Goal: Task Accomplishment & Management: Manage account settings

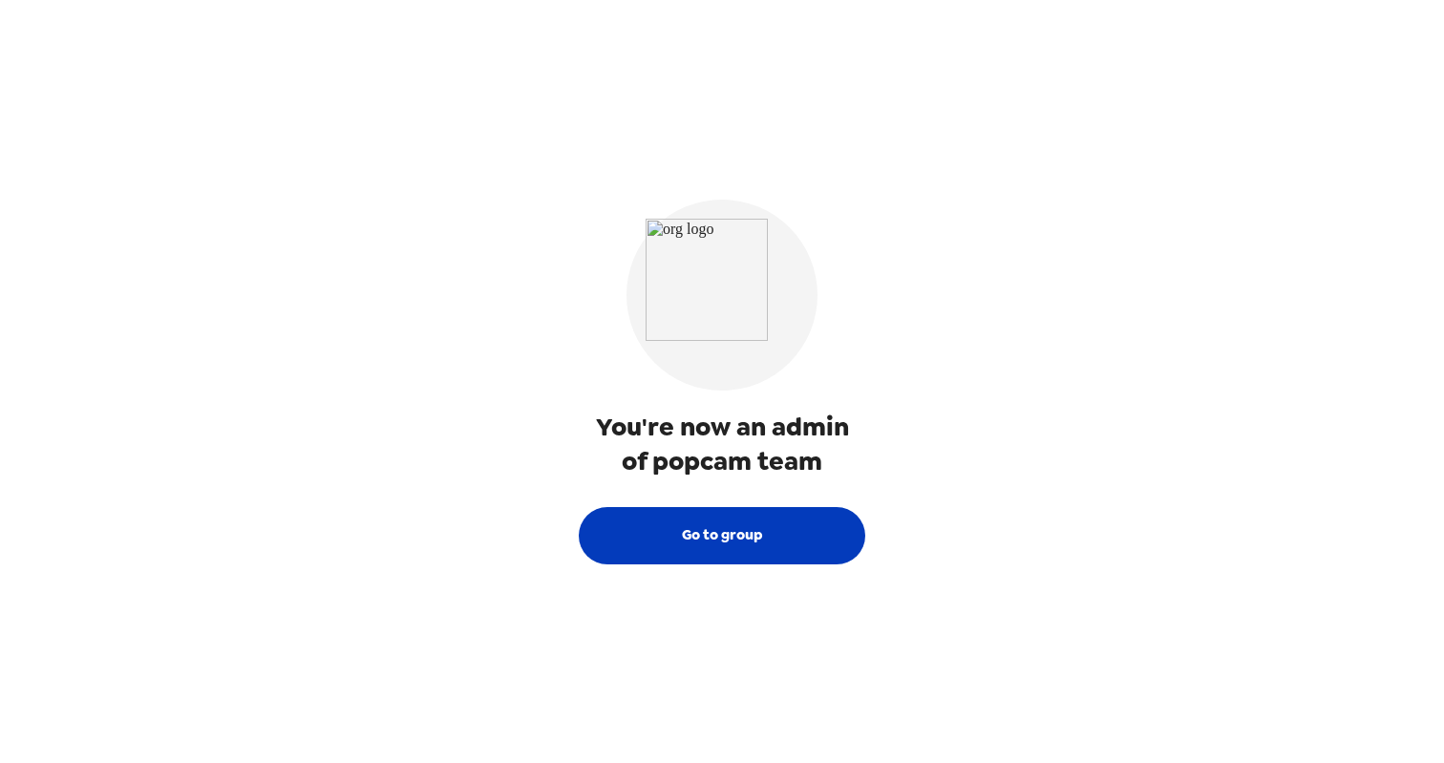
click at [719, 543] on button "Go to group" at bounding box center [722, 535] width 286 height 57
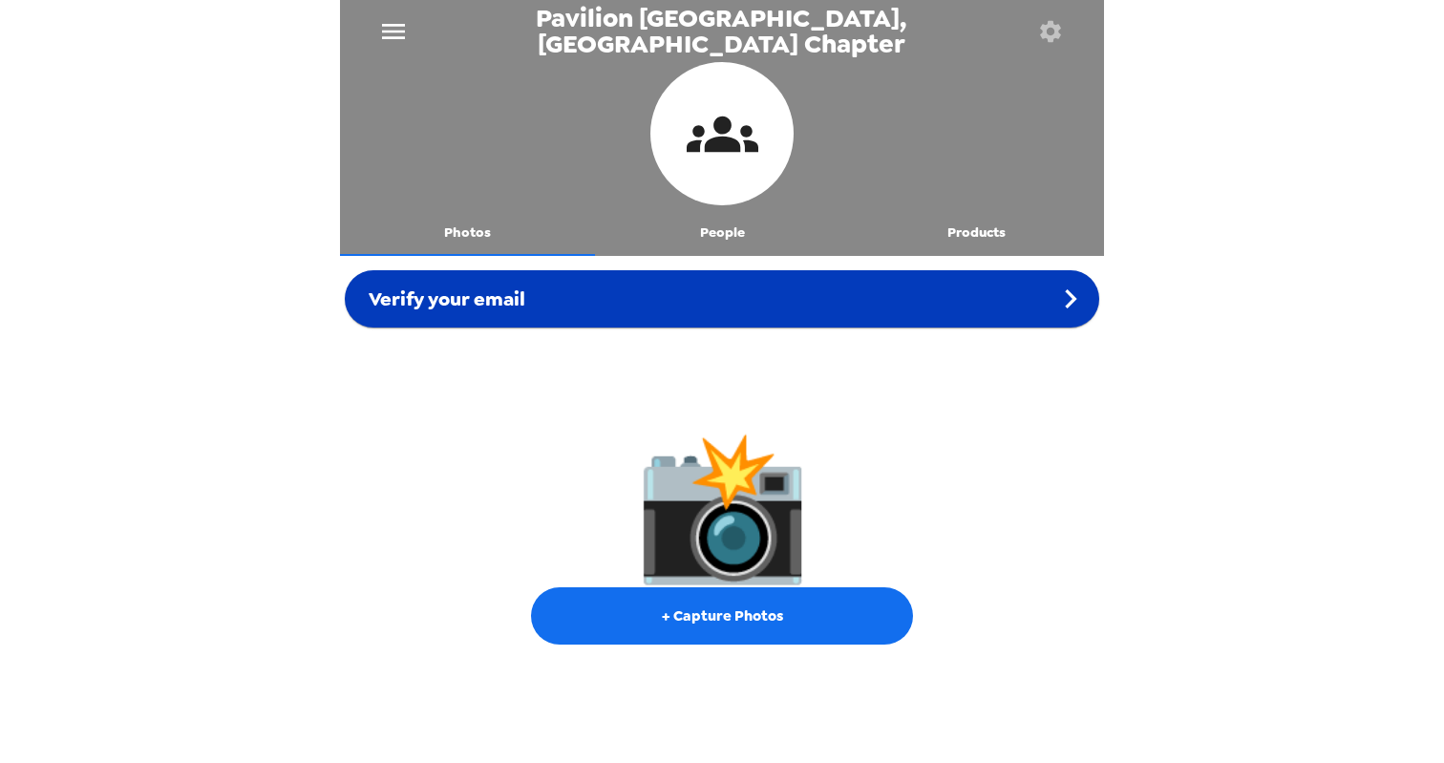
click at [1011, 309] on div "Verify your email" at bounding box center [722, 298] width 754 height 57
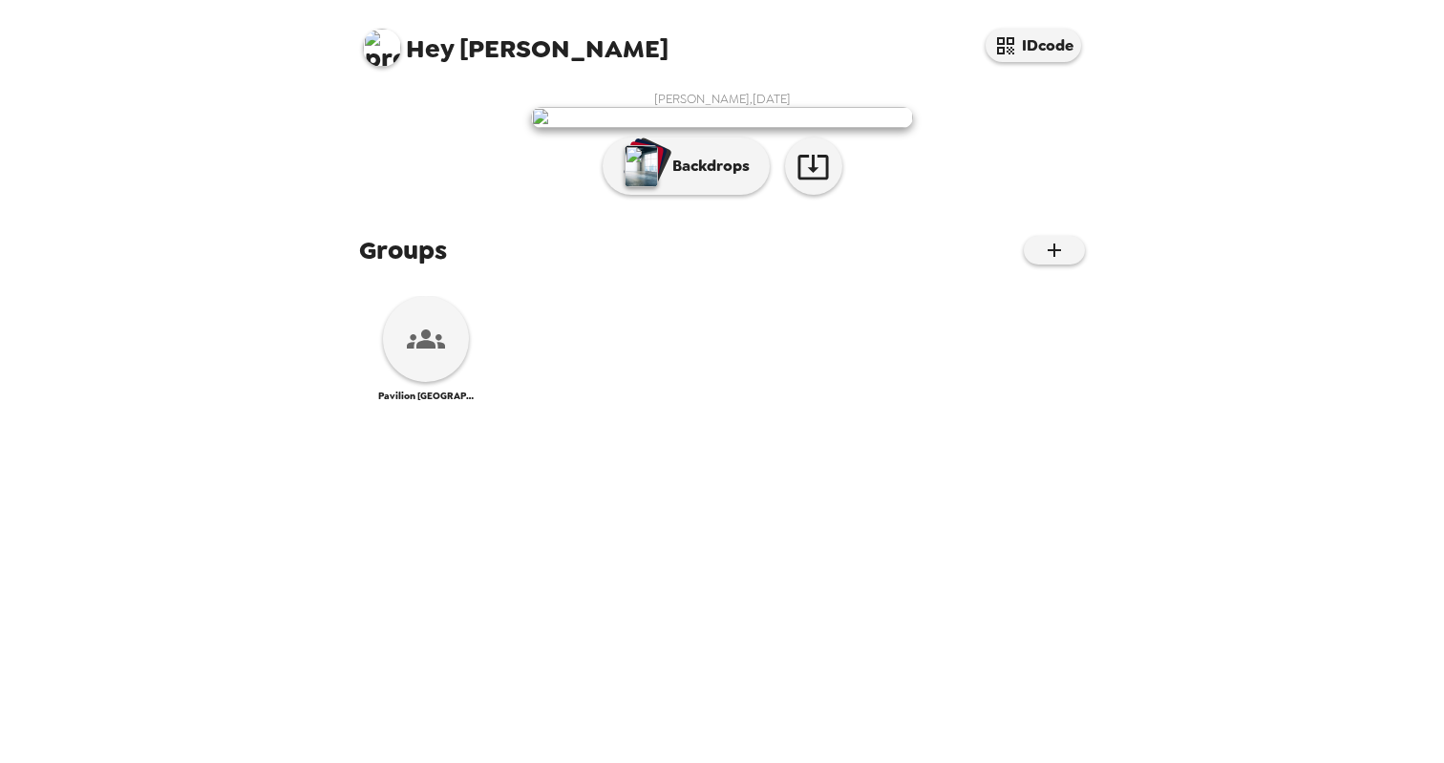
scroll to position [135, 0]
click at [452, 382] on div at bounding box center [426, 339] width 86 height 86
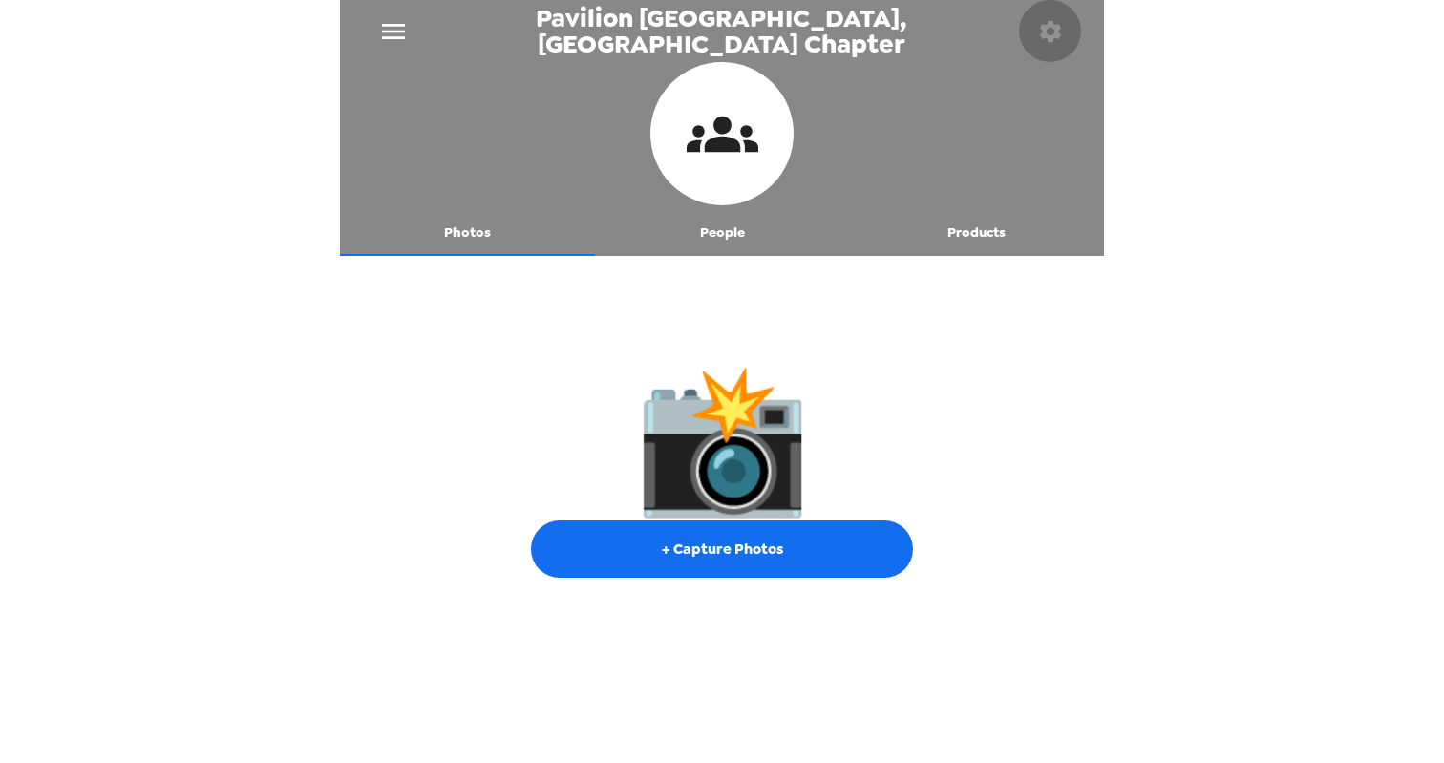
click at [1057, 28] on icon "button" at bounding box center [1050, 30] width 21 height 21
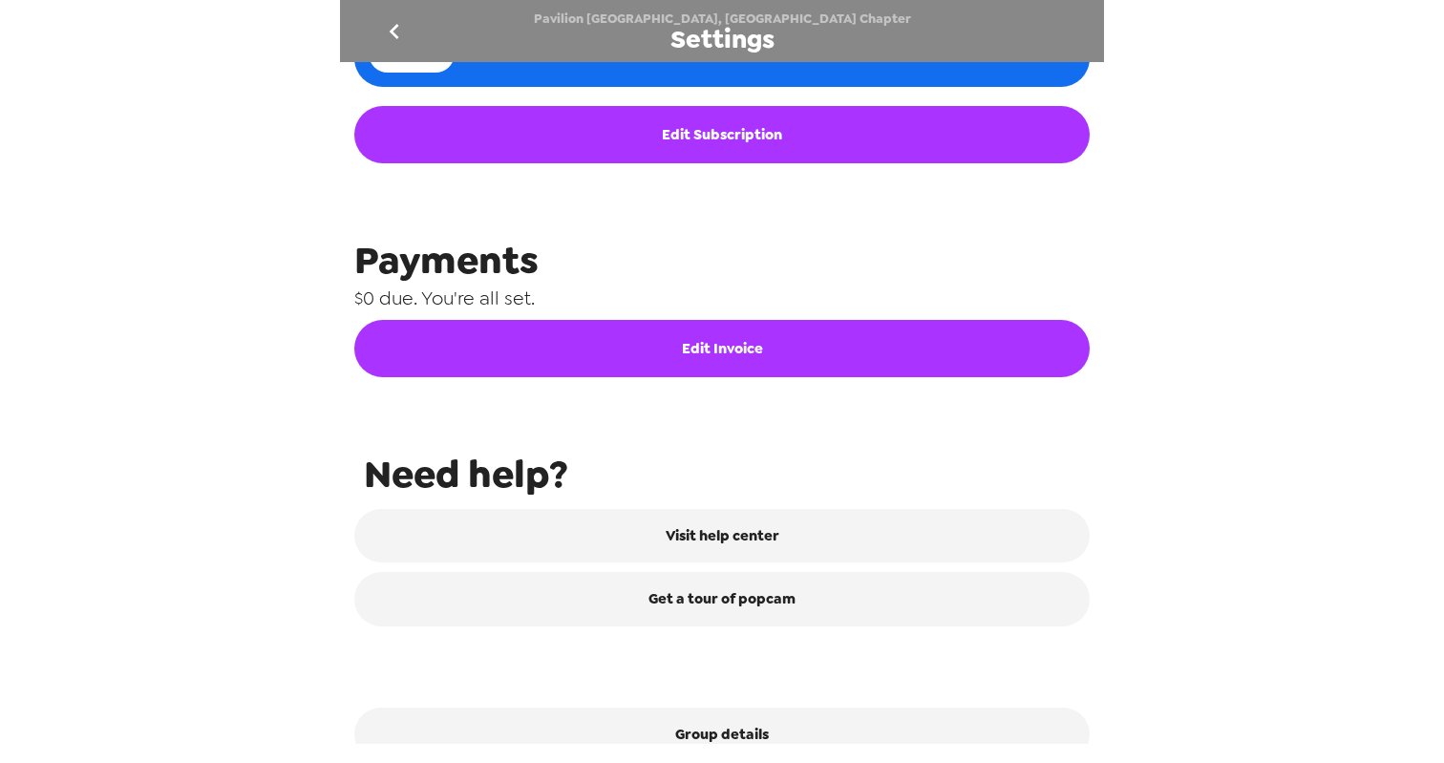
scroll to position [858, 0]
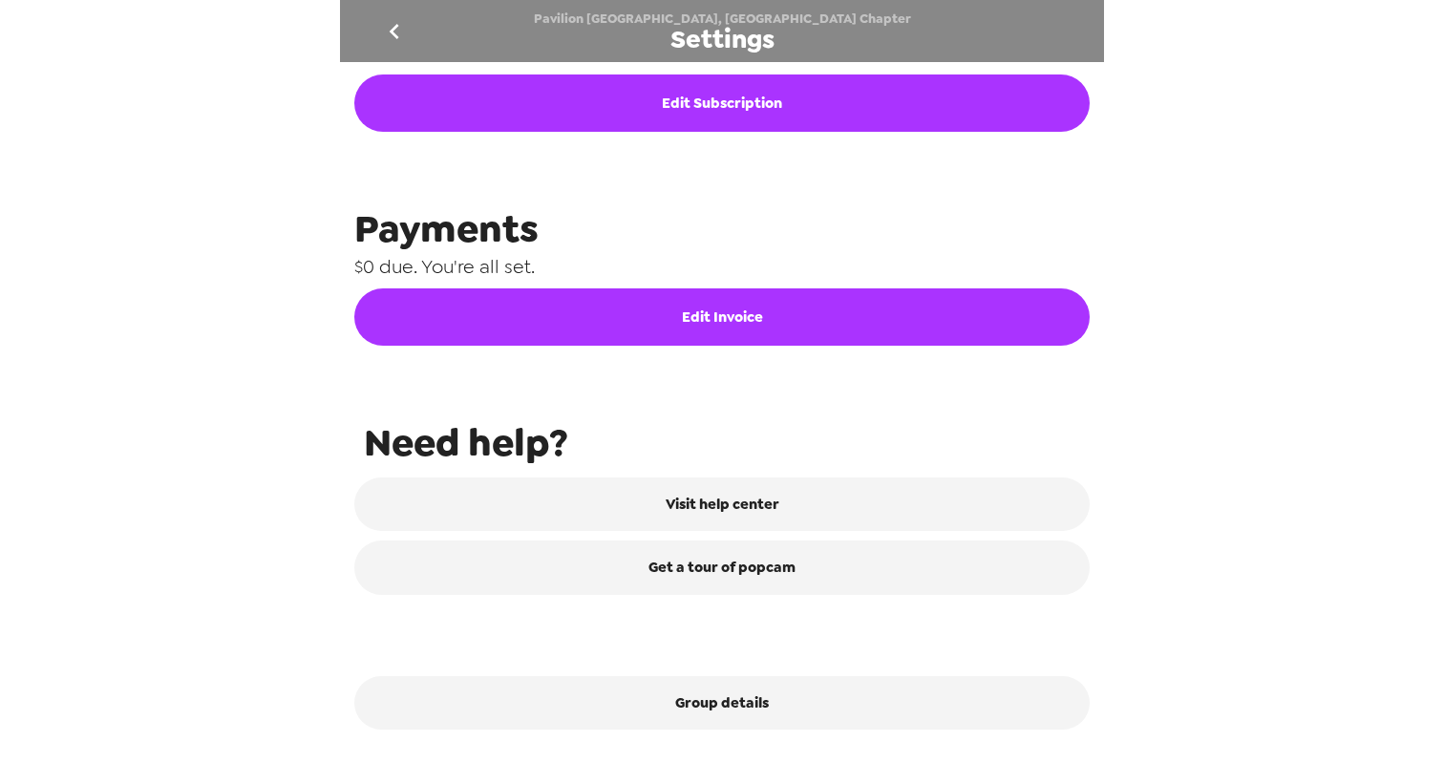
click at [735, 317] on button "Edit Invoice" at bounding box center [721, 316] width 735 height 57
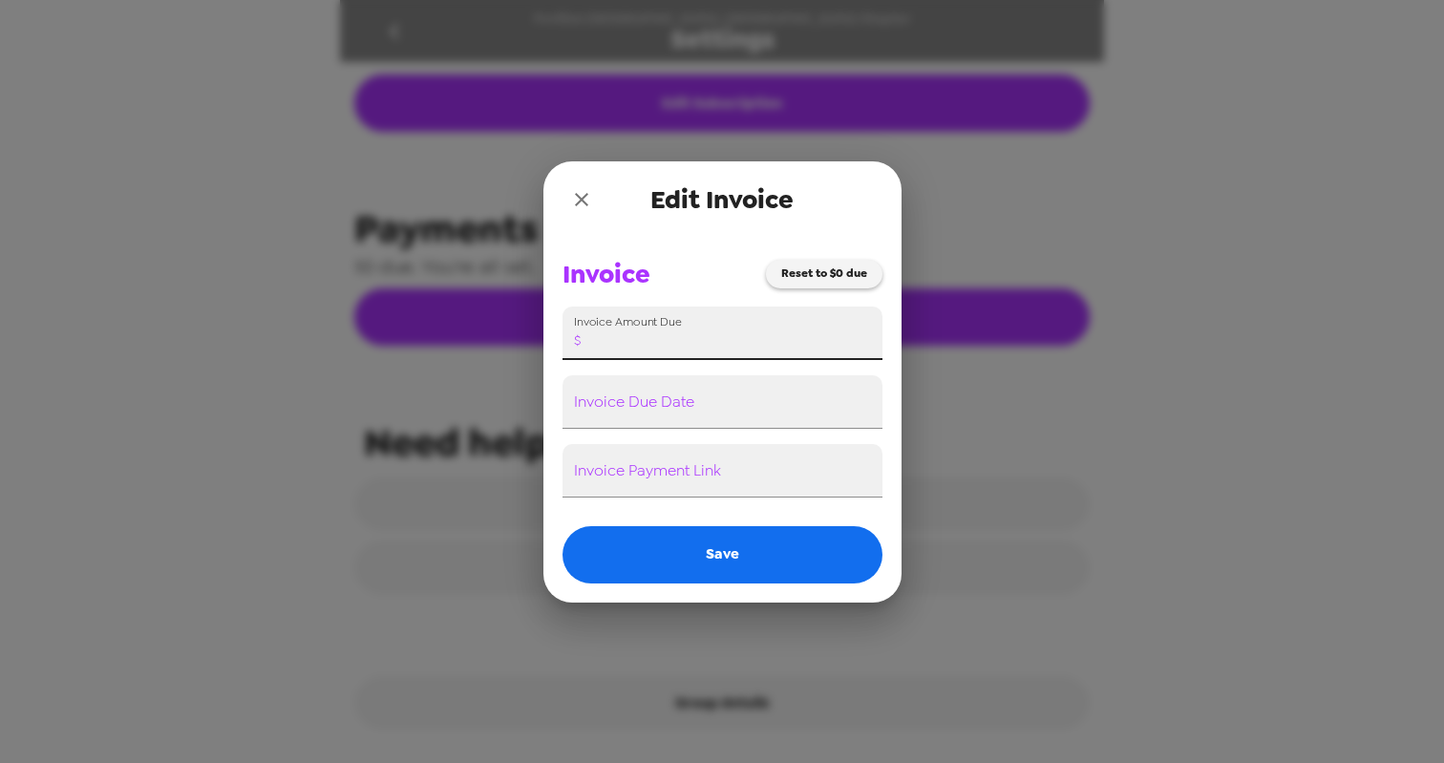
click at [797, 337] on input "Invoice Amount Due" at bounding box center [735, 332] width 294 height 53
click at [580, 192] on icon "close" at bounding box center [581, 199] width 23 height 23
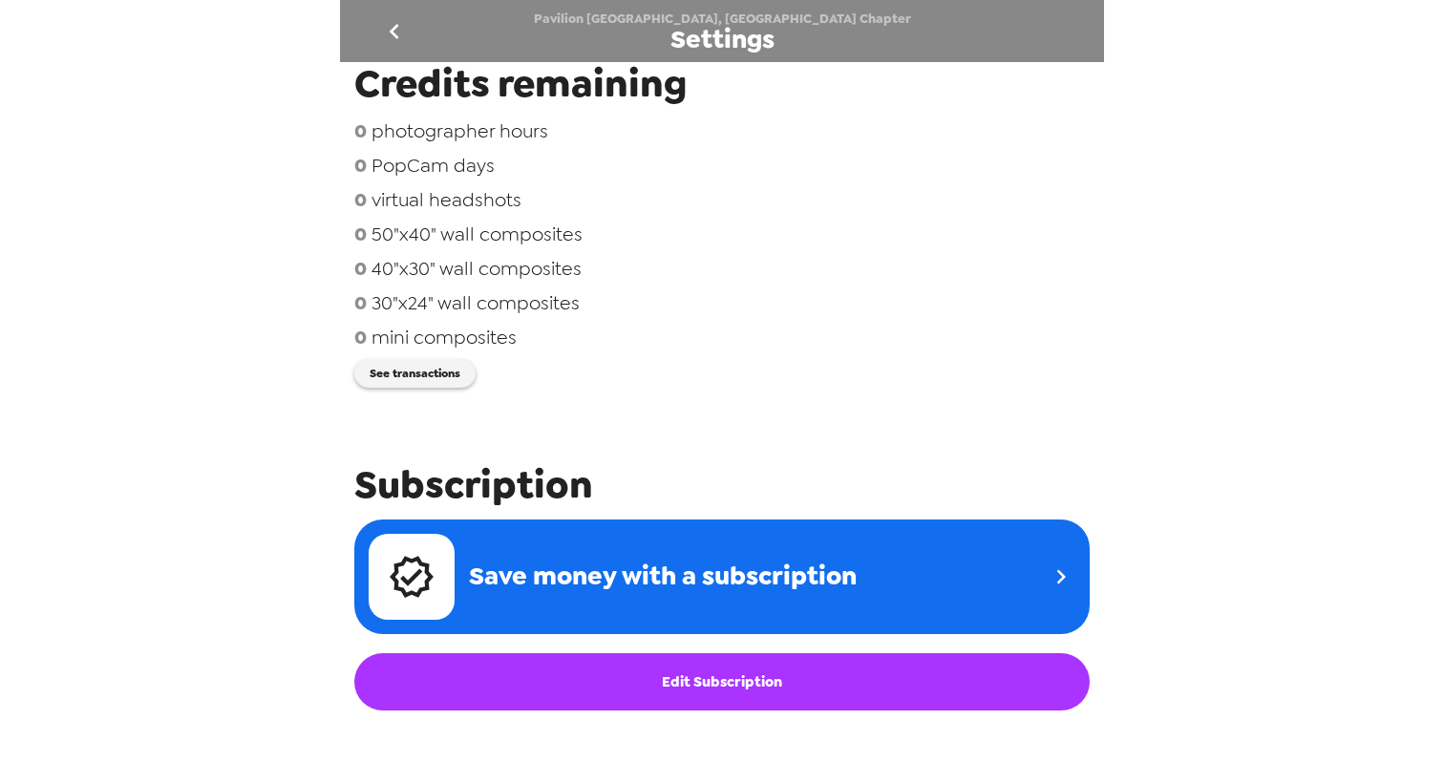
scroll to position [0, 0]
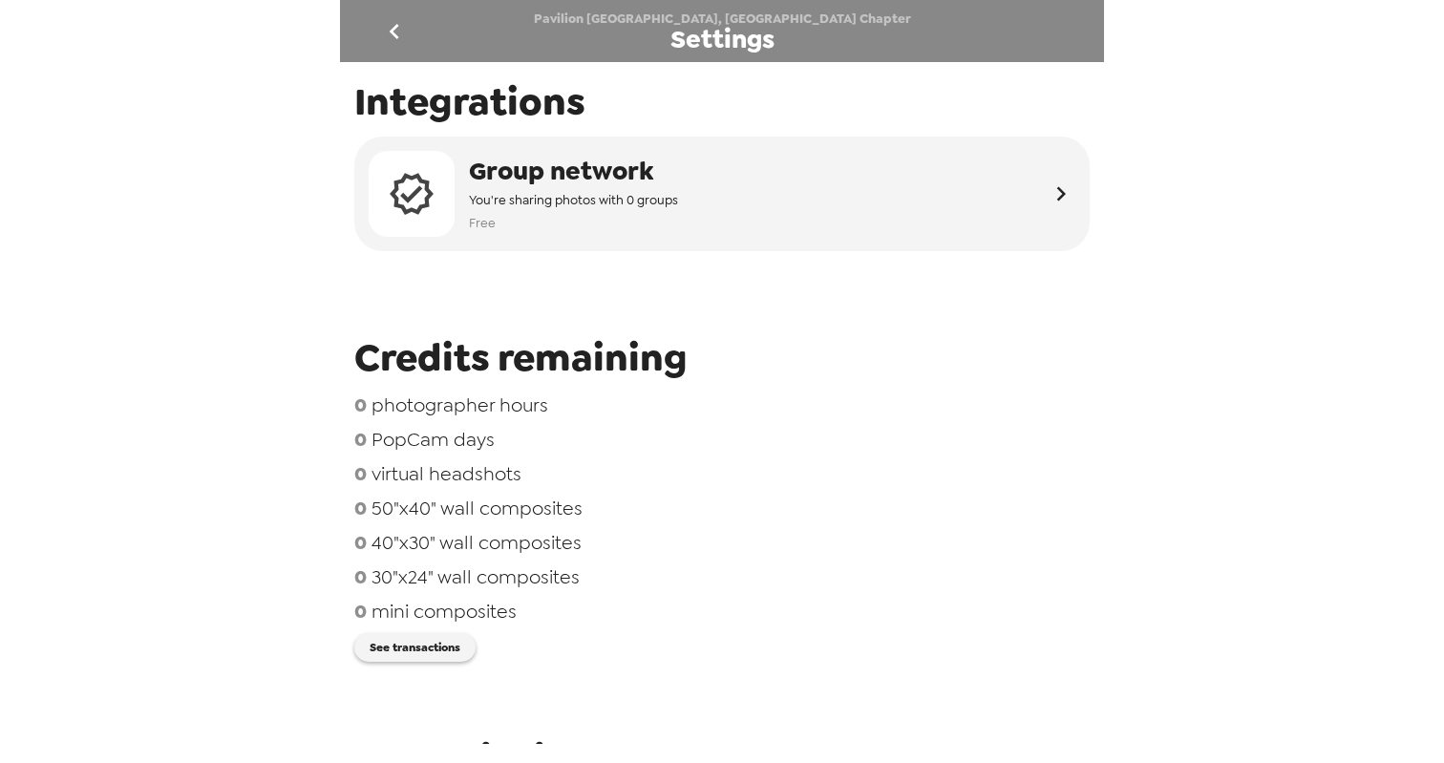
click at [870, 388] on div "Credits remaining 0 photographer hours 0 PopCam days 0 virtual headshots 0 50"x…" at bounding box center [721, 496] width 735 height 329
click at [386, 40] on icon "go back" at bounding box center [394, 31] width 31 height 31
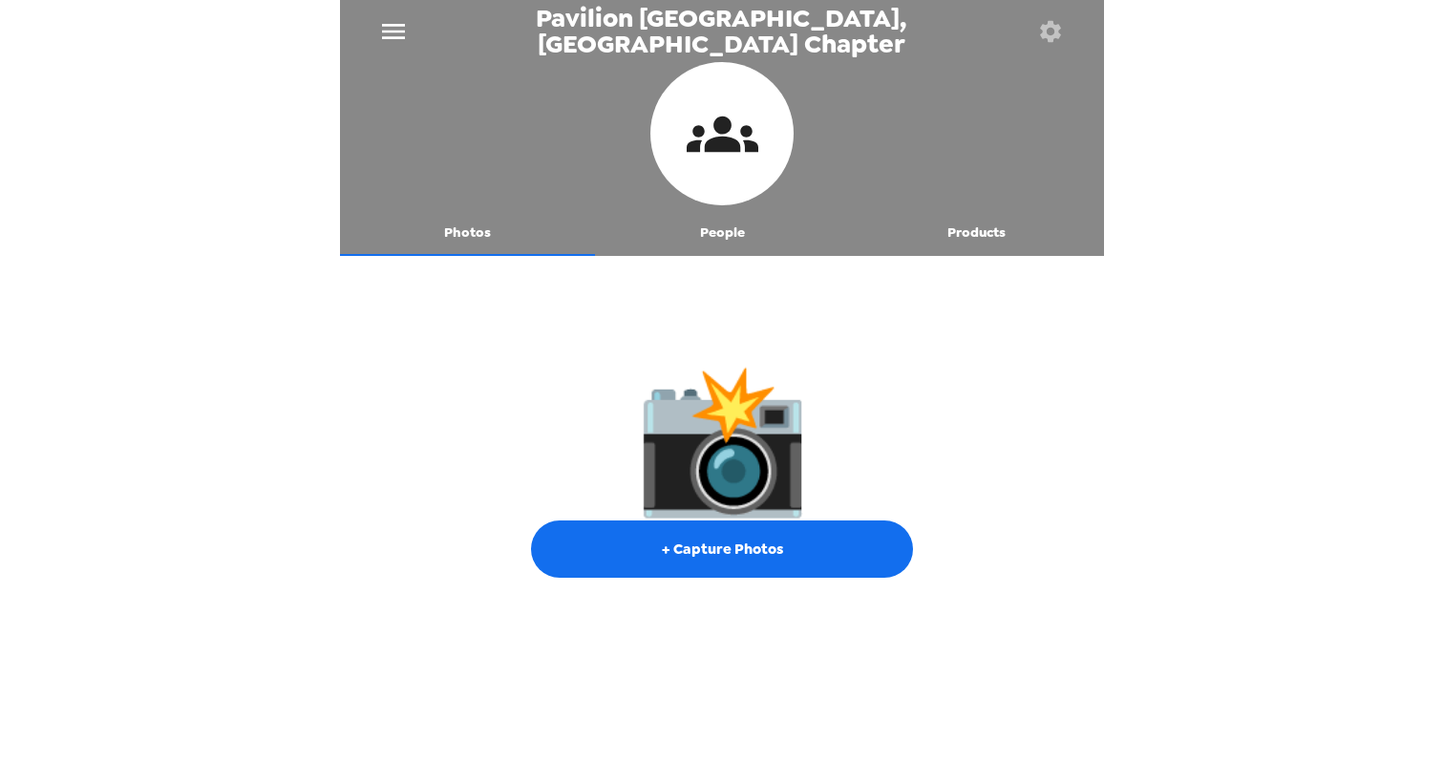
click at [975, 218] on button "Products" at bounding box center [976, 233] width 255 height 46
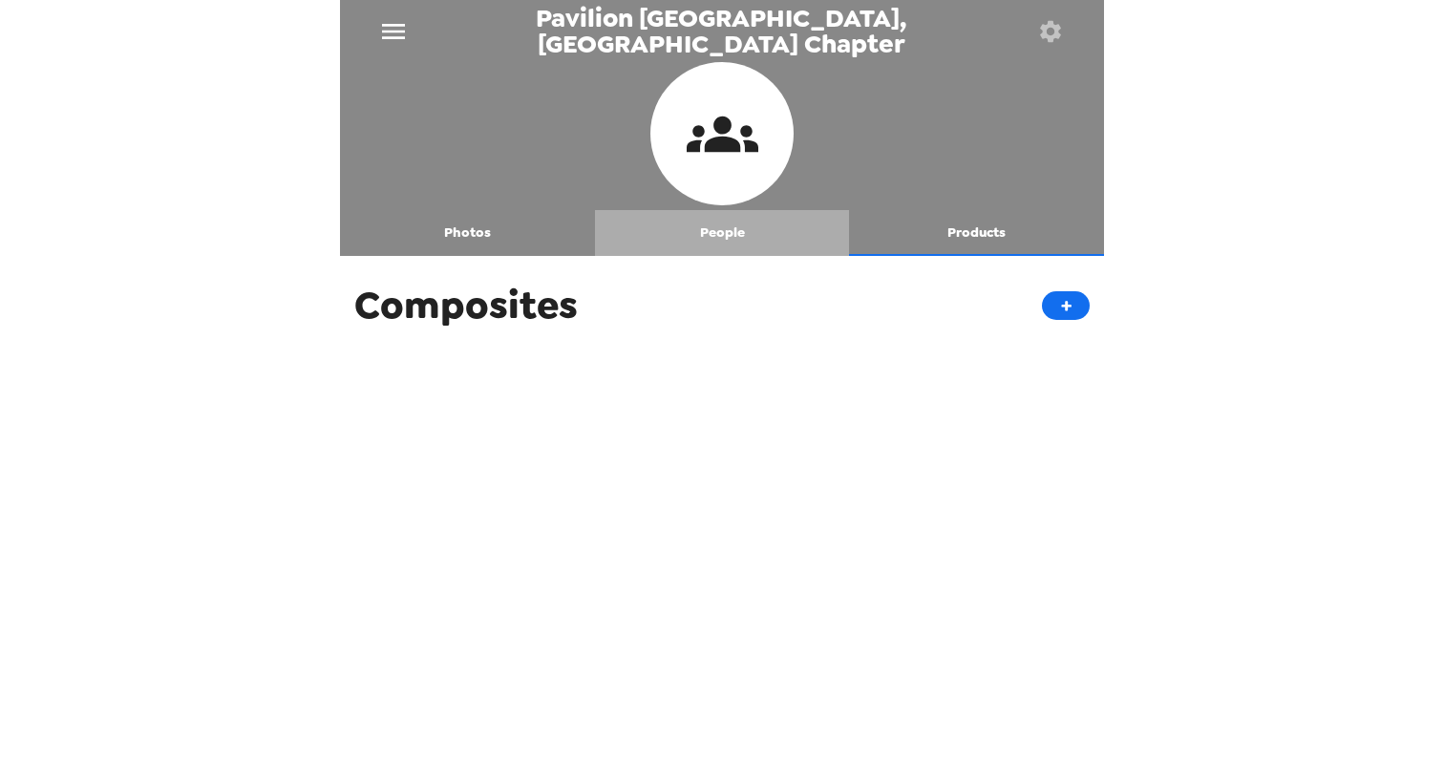
click at [707, 229] on button "People" at bounding box center [722, 233] width 255 height 46
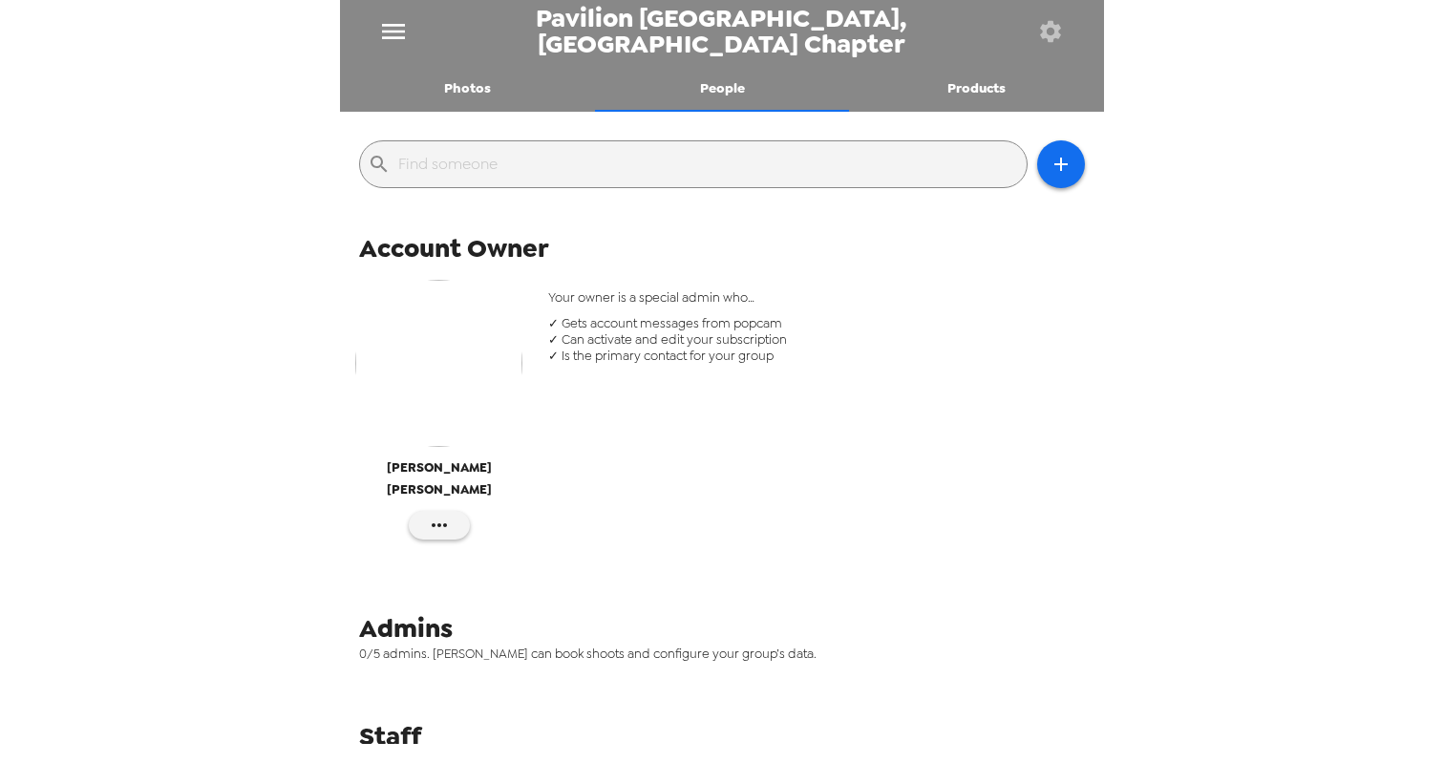
scroll to position [139, 0]
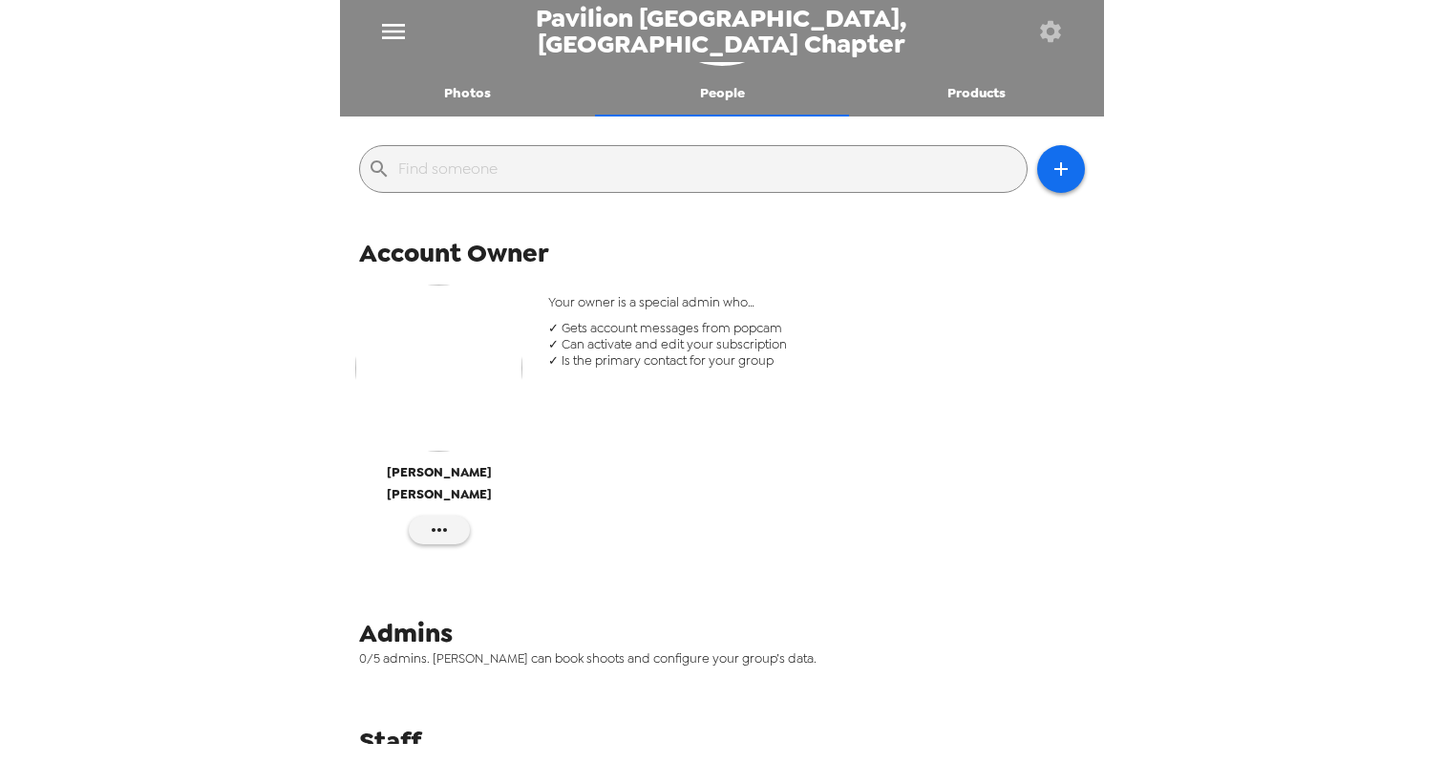
click at [453, 84] on button "Photos" at bounding box center [467, 94] width 255 height 46
